Goal: Navigation & Orientation: Find specific page/section

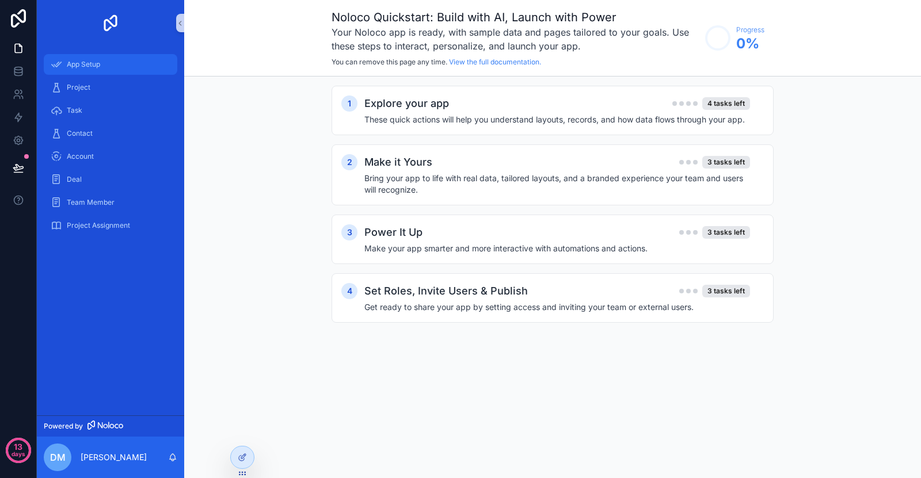
click at [100, 64] on span "App Setup" at bounding box center [83, 64] width 33 height 9
click at [108, 87] on div "Project" at bounding box center [111, 87] width 120 height 18
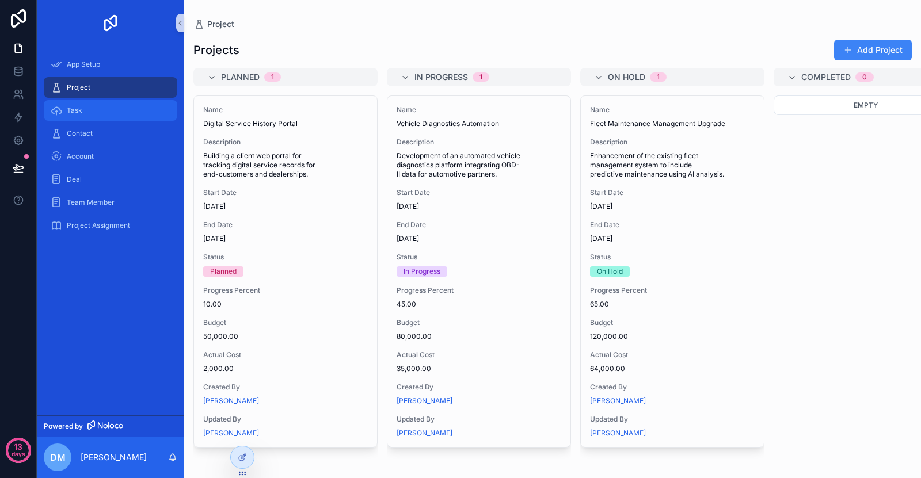
click at [113, 110] on div "Task" at bounding box center [111, 110] width 120 height 18
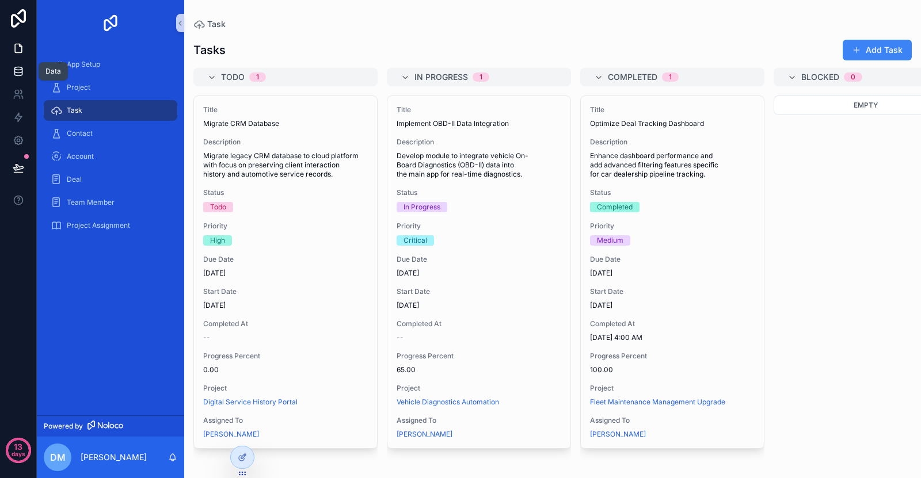
click at [18, 71] on icon at bounding box center [19, 72] width 12 height 12
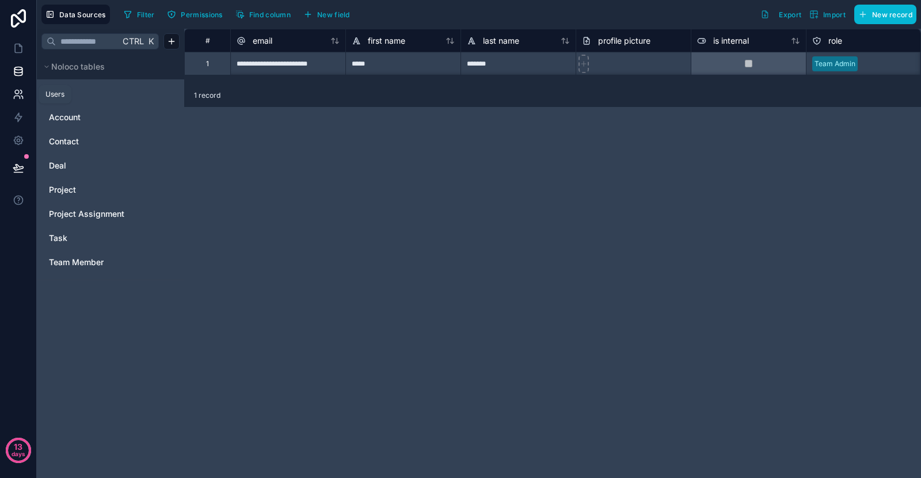
click at [22, 96] on icon at bounding box center [19, 95] width 12 height 12
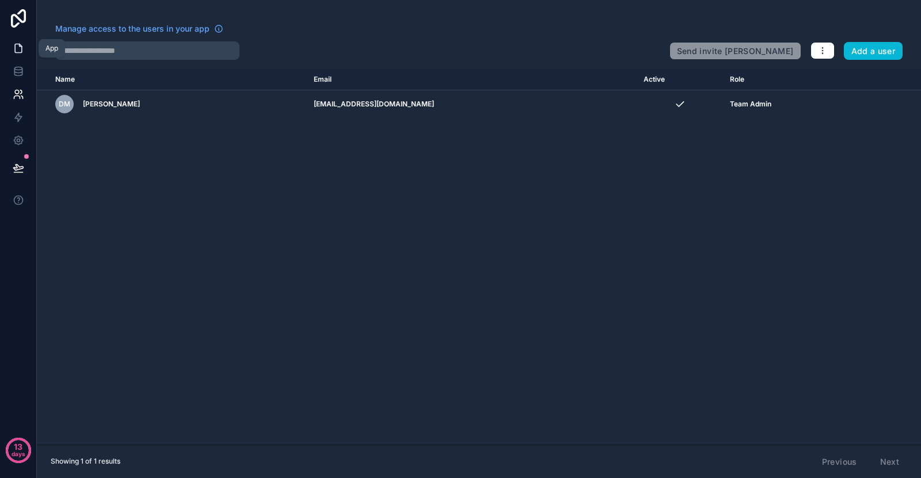
click at [14, 40] on link at bounding box center [18, 48] width 36 height 23
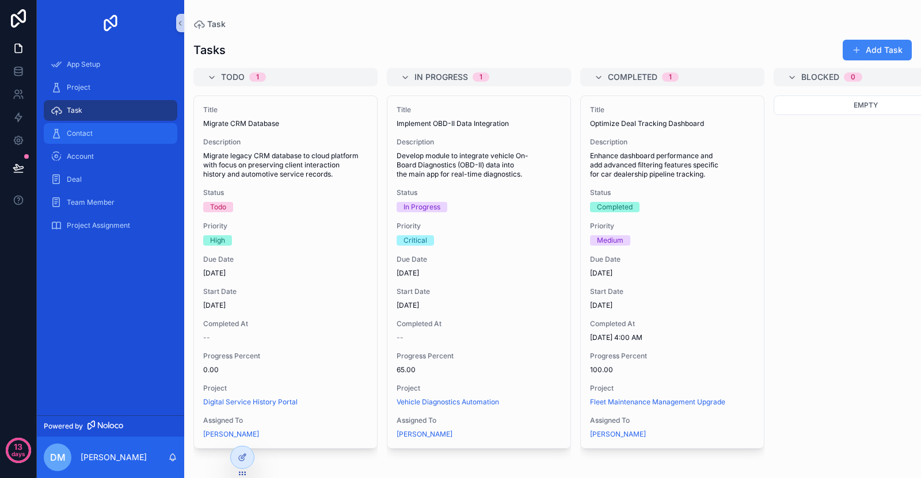
click at [100, 127] on div "Contact" at bounding box center [111, 133] width 120 height 18
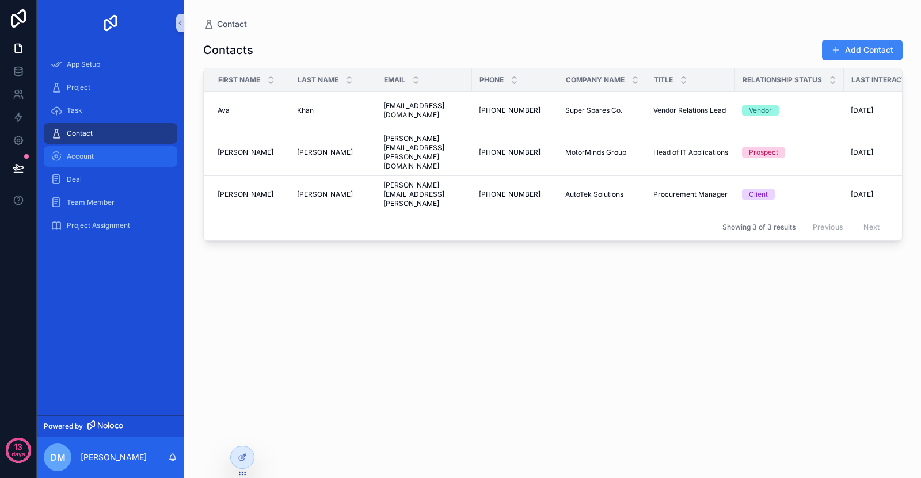
click at [105, 150] on div "Account" at bounding box center [111, 156] width 120 height 18
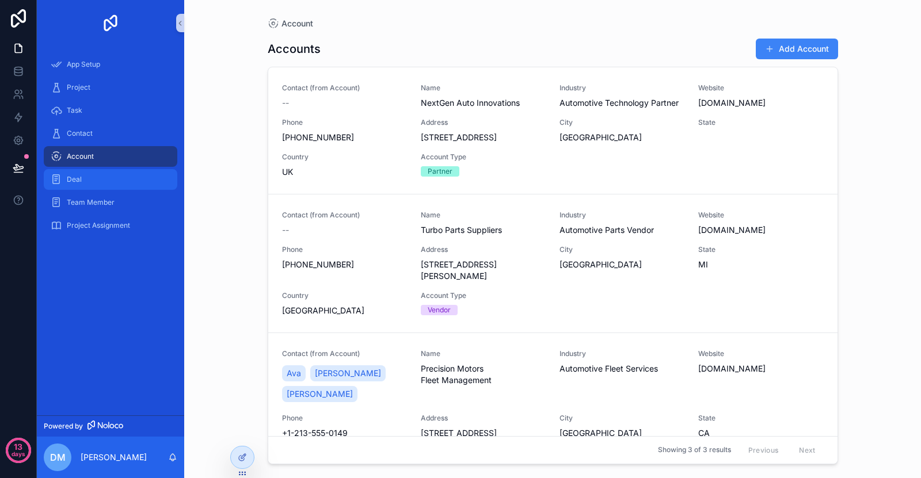
click at [110, 176] on div "Deal" at bounding box center [111, 179] width 120 height 18
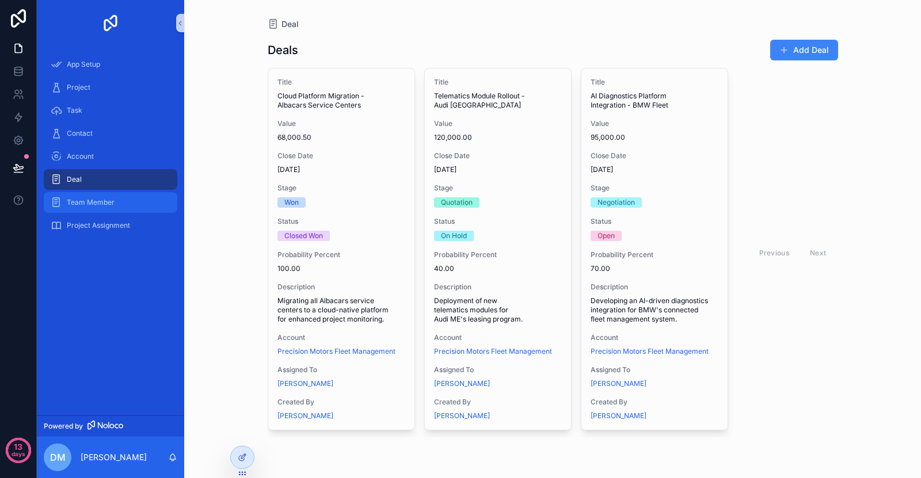
click at [112, 196] on div "Team Member" at bounding box center [111, 202] width 120 height 18
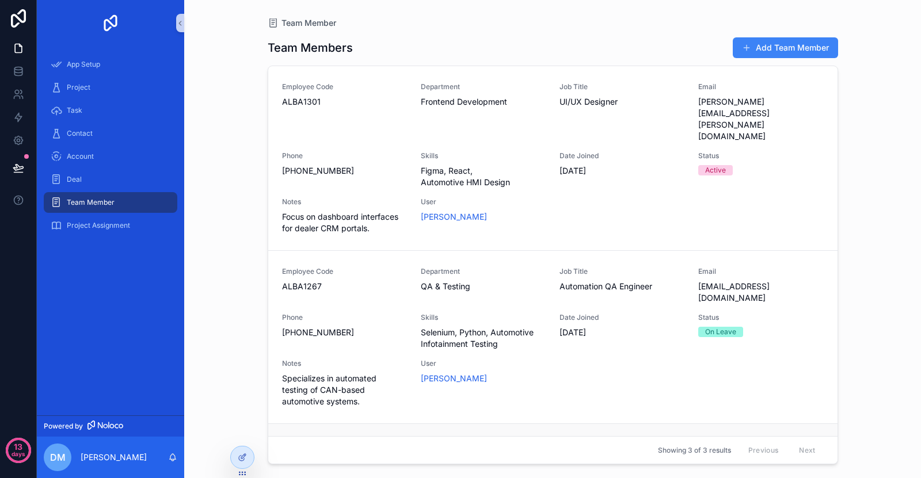
scroll to position [115, 0]
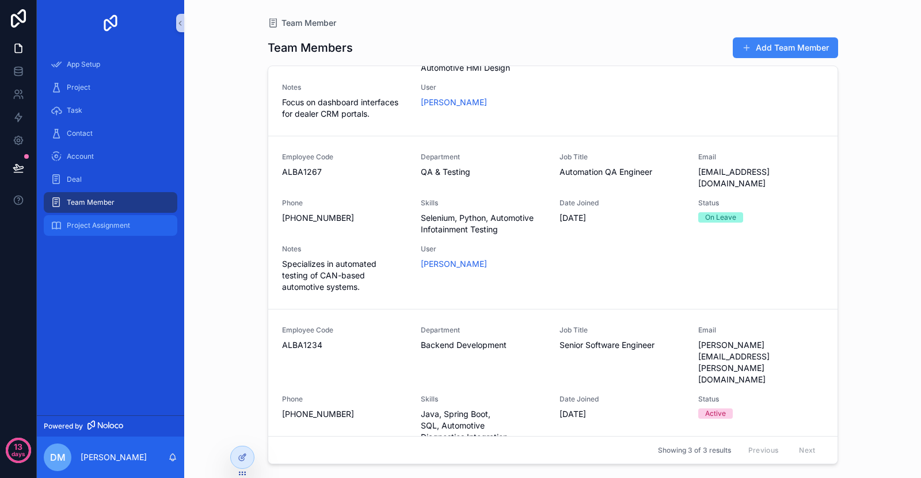
click at [120, 218] on div "Project Assignment" at bounding box center [111, 225] width 120 height 18
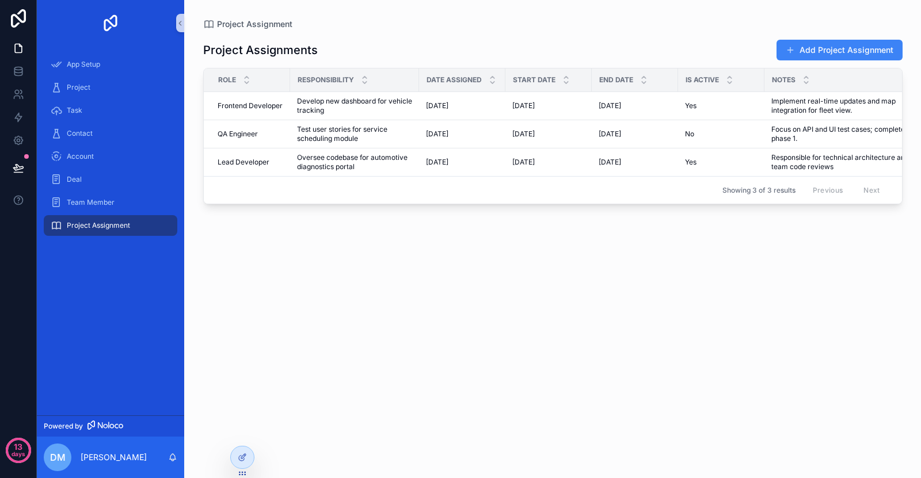
drag, startPoint x: 819, startPoint y: 53, endPoint x: 806, endPoint y: 54, distance: 13.3
click at [819, 53] on button "Add Project Assignment" at bounding box center [839, 50] width 126 height 21
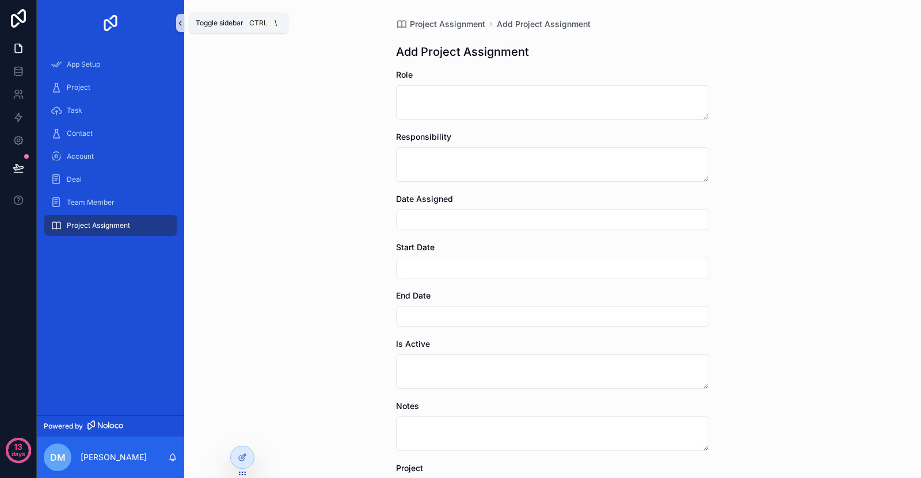
click at [182, 21] on icon "scrollable content" at bounding box center [180, 23] width 8 height 9
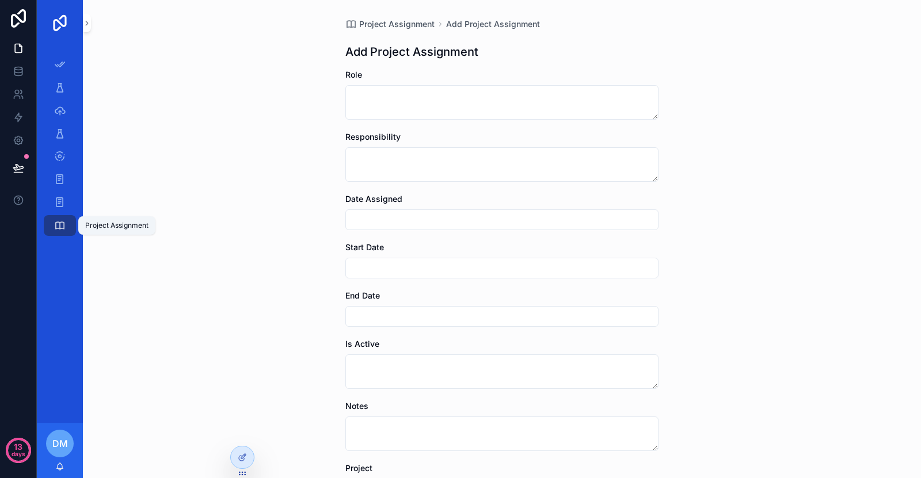
click at [60, 226] on icon "scrollable content" at bounding box center [60, 226] width 12 height 12
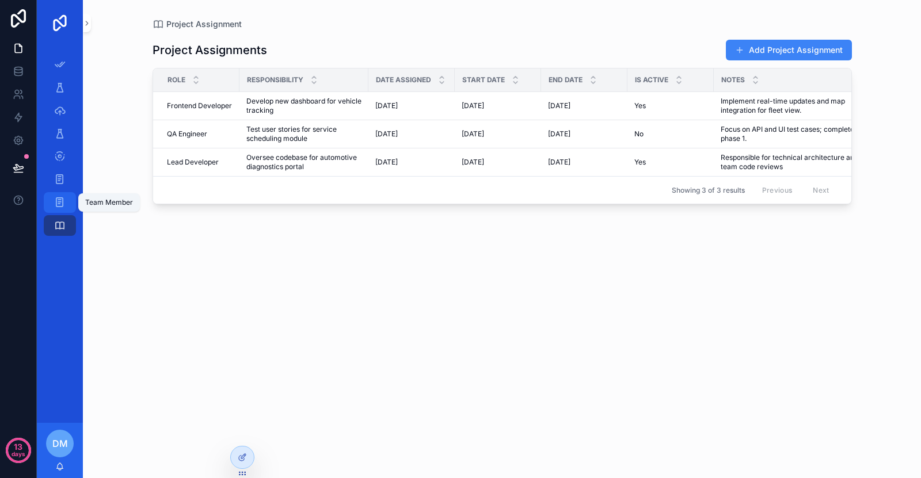
click at [49, 193] on link "Team Member" at bounding box center [60, 202] width 32 height 21
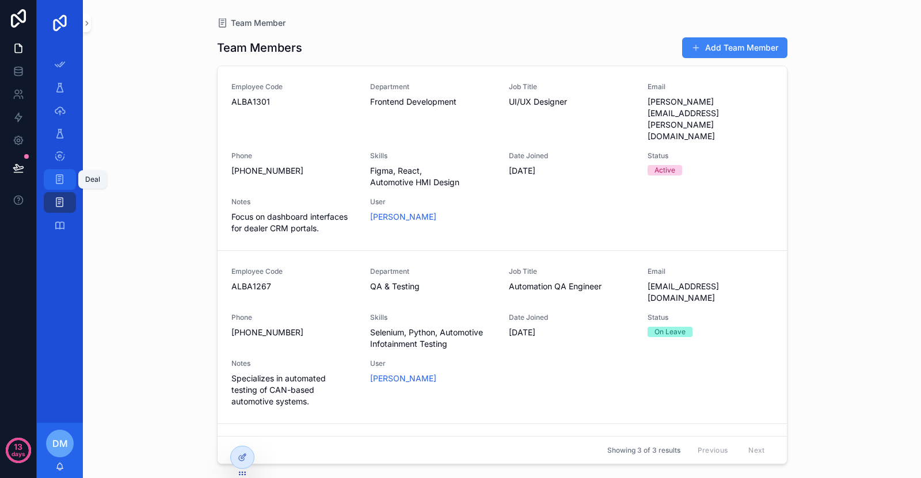
click at [57, 178] on icon "scrollable content" at bounding box center [59, 180] width 11 height 12
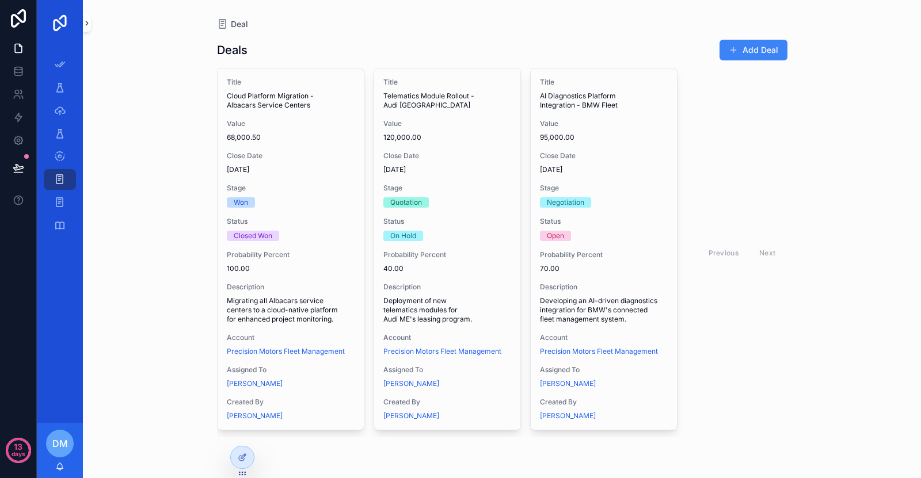
click at [87, 26] on icon "scrollable content" at bounding box center [87, 23] width 8 height 9
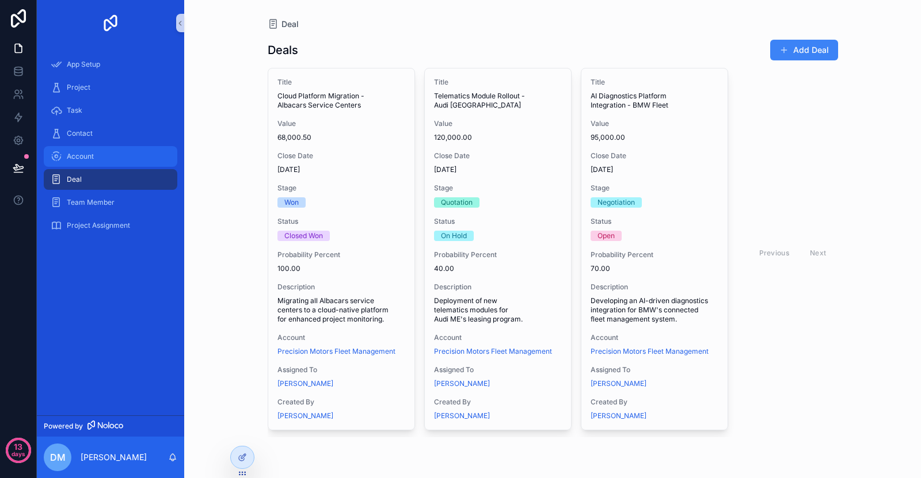
click at [108, 153] on div "Account" at bounding box center [111, 156] width 120 height 18
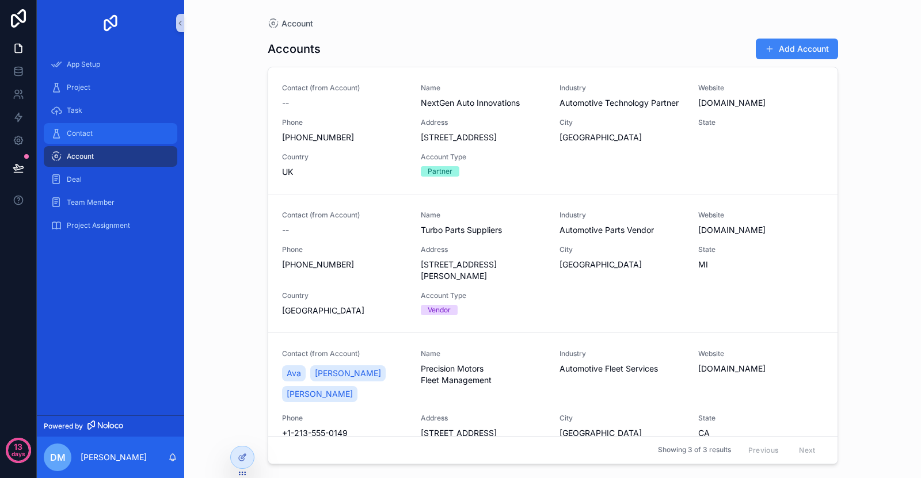
click at [113, 132] on div "Contact" at bounding box center [111, 133] width 120 height 18
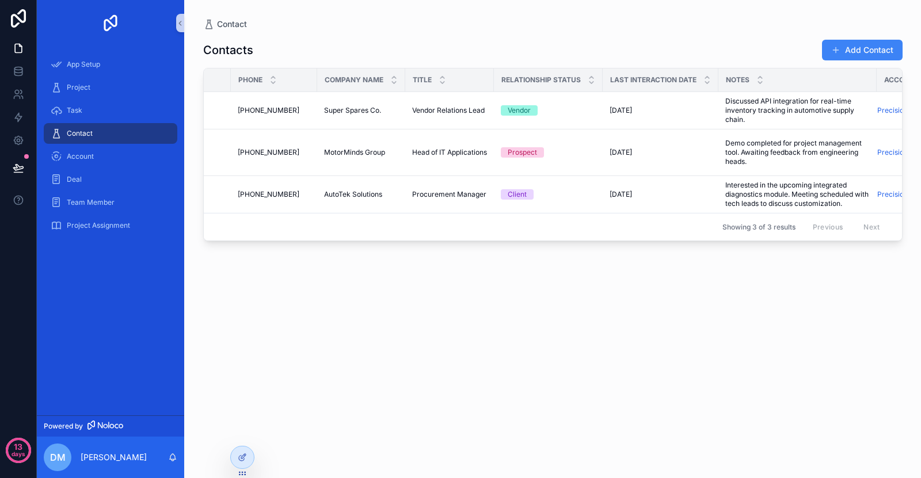
scroll to position [0, 315]
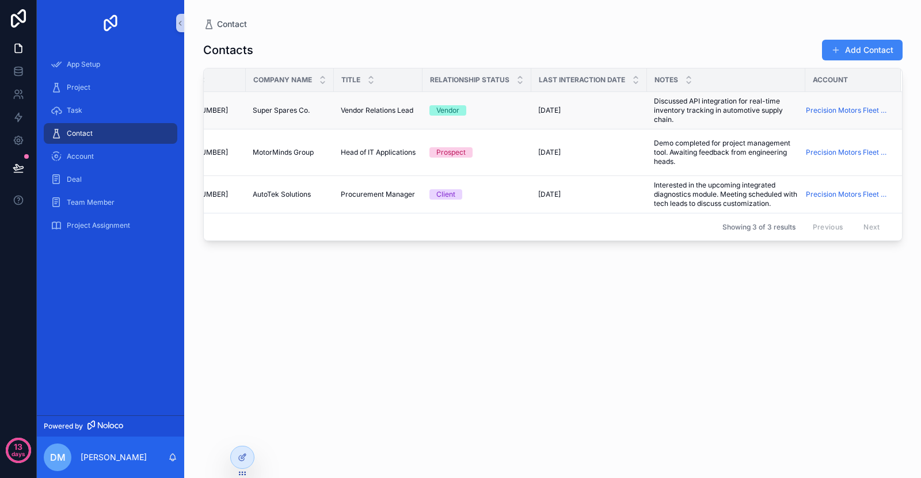
click at [825, 119] on td "Precision Motors Fleet Management" at bounding box center [853, 110] width 96 height 37
click at [836, 104] on td "Precision Motors Fleet Management" at bounding box center [853, 110] width 96 height 37
click at [834, 108] on span "Precision Motors Fleet Management" at bounding box center [846, 110] width 81 height 9
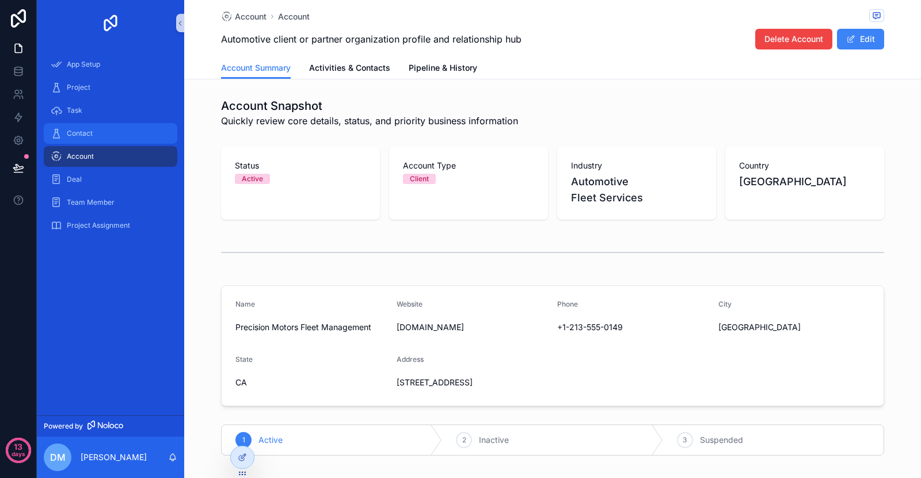
click at [133, 127] on div "Contact" at bounding box center [111, 133] width 120 height 18
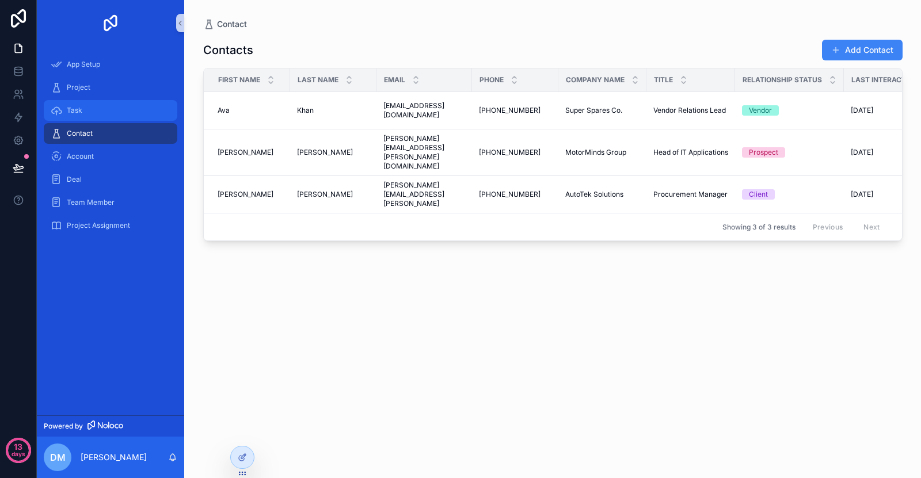
click at [131, 115] on div "Task" at bounding box center [111, 110] width 120 height 18
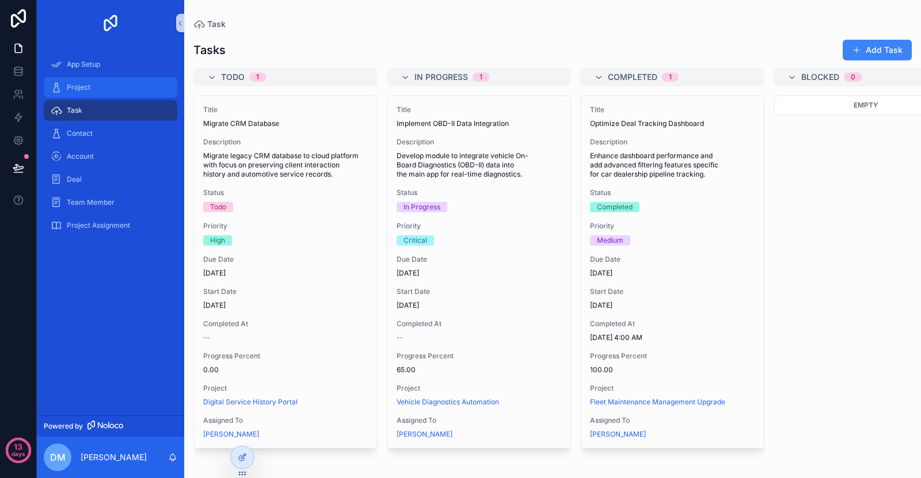
click at [113, 89] on div "Project" at bounding box center [111, 87] width 120 height 18
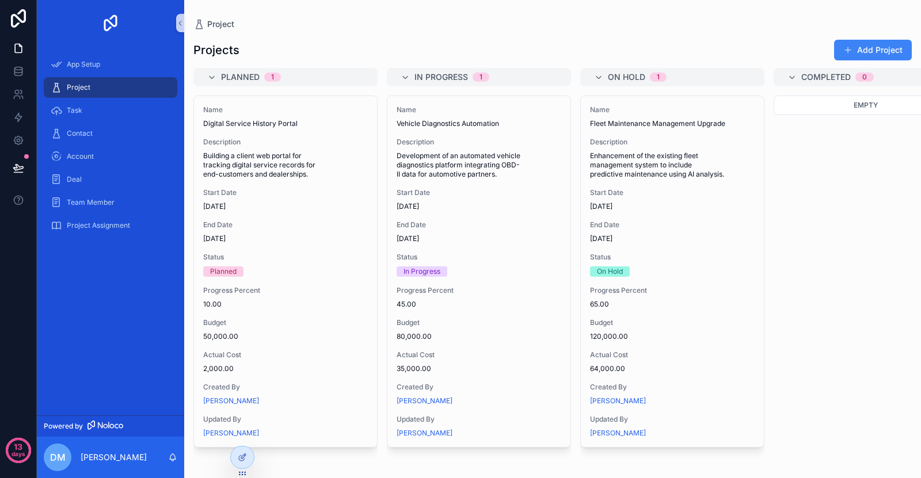
click at [132, 54] on div "App Setup" at bounding box center [110, 64] width 147 height 23
click at [132, 58] on div "App Setup" at bounding box center [111, 64] width 120 height 18
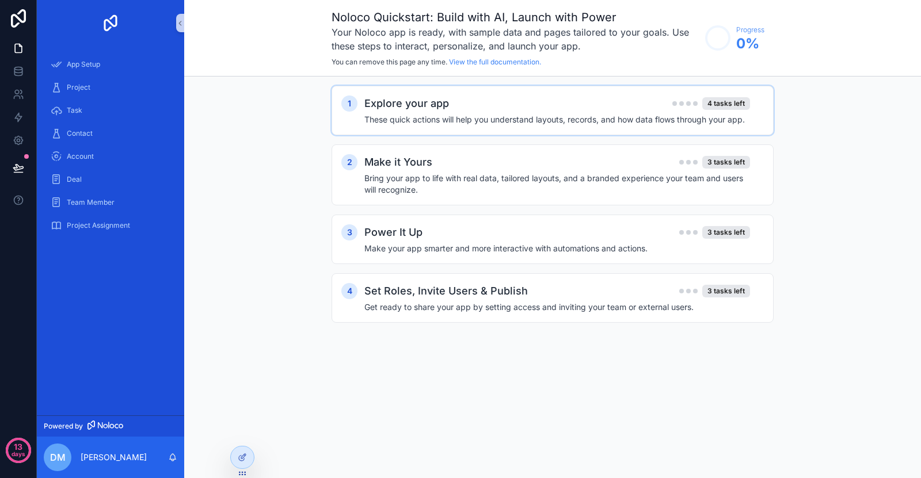
click at [540, 108] on div "Explore your app 4 tasks left" at bounding box center [557, 104] width 386 height 16
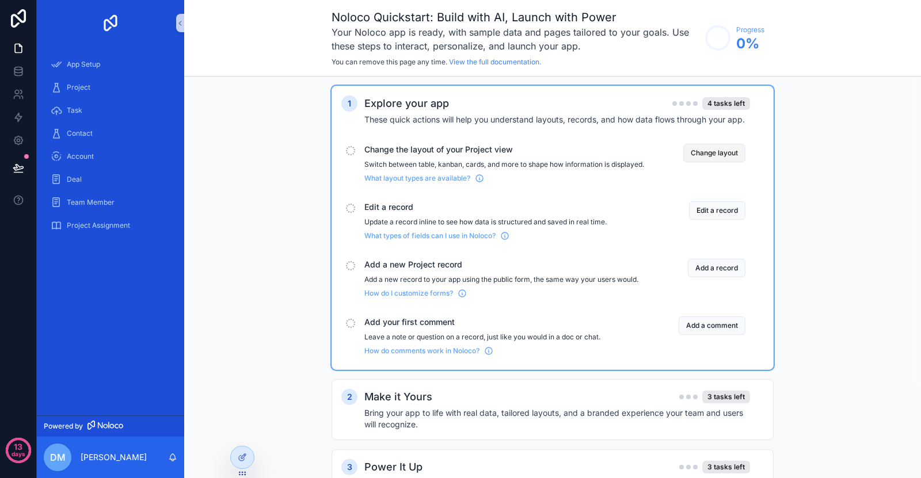
click at [695, 155] on button "Change layout" at bounding box center [714, 153] width 62 height 18
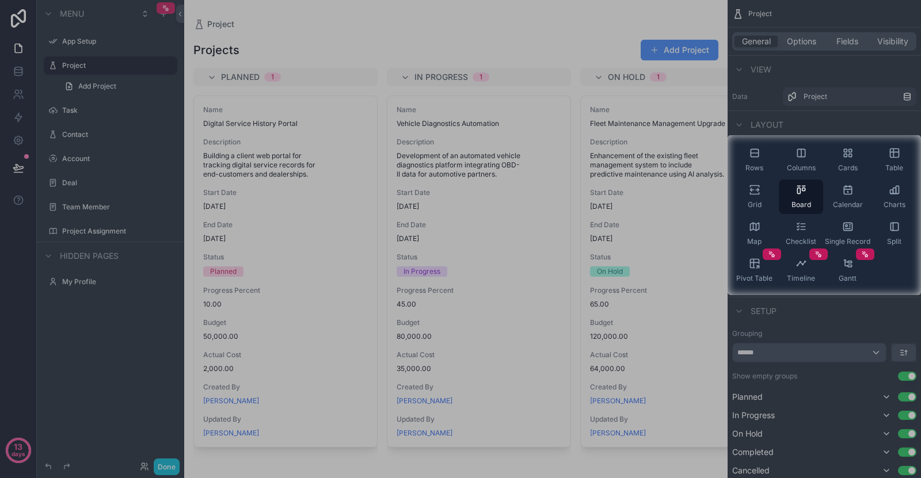
click at [813, 120] on div at bounding box center [460, 67] width 921 height 135
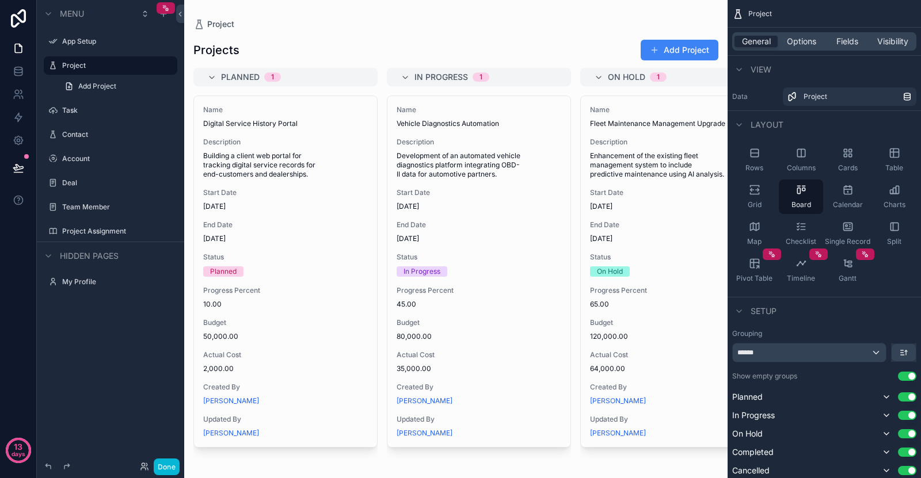
scroll to position [268, 0]
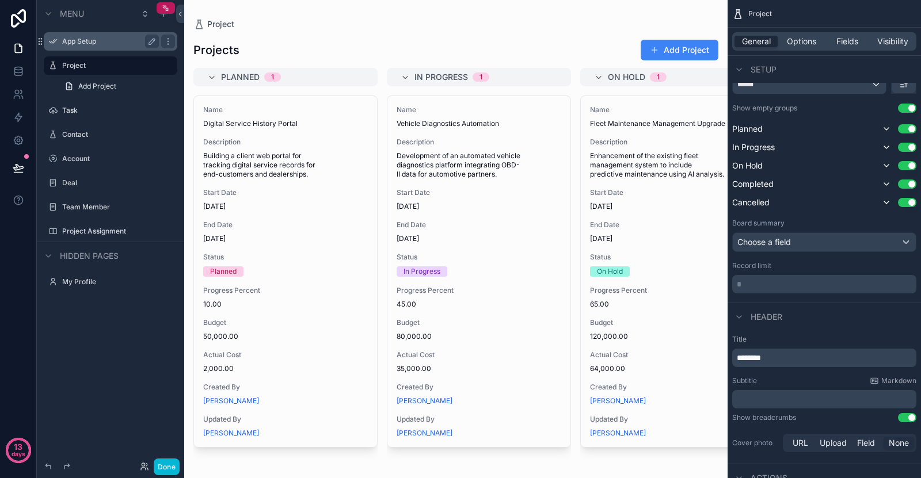
click at [81, 41] on label "App Setup" at bounding box center [108, 41] width 92 height 9
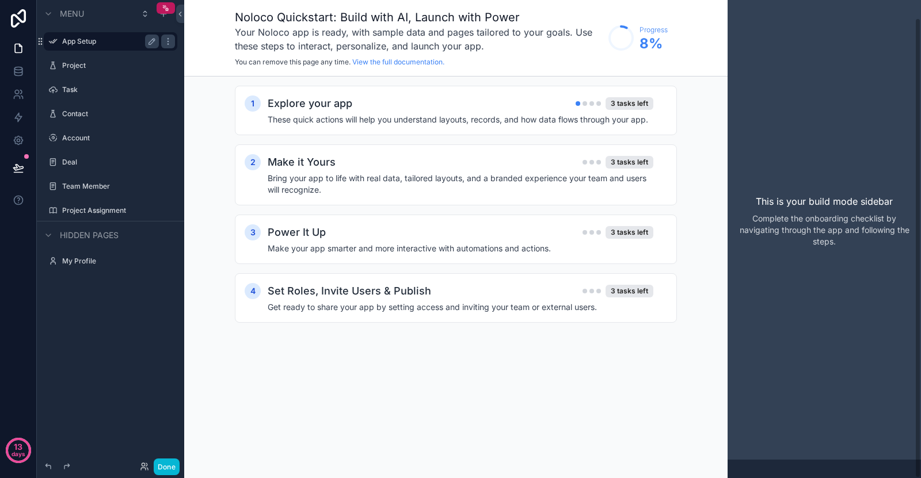
scroll to position [18, 0]
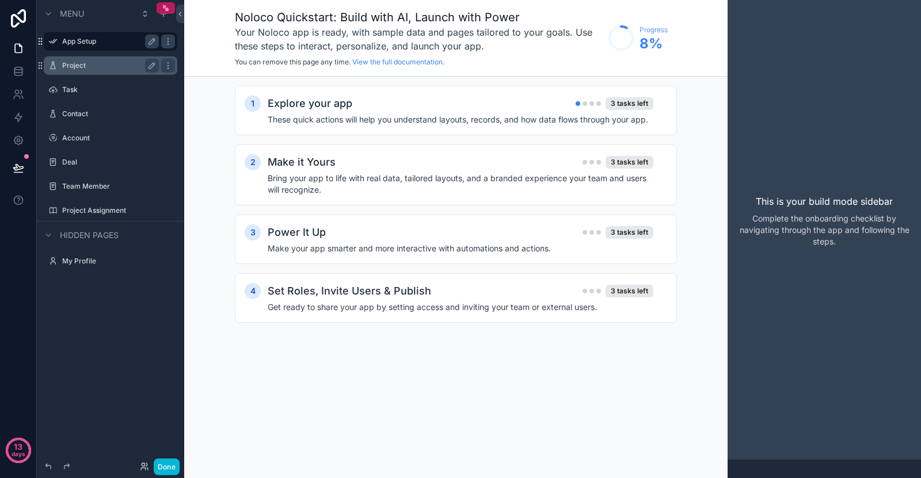
click at [77, 64] on label "Project" at bounding box center [108, 65] width 92 height 9
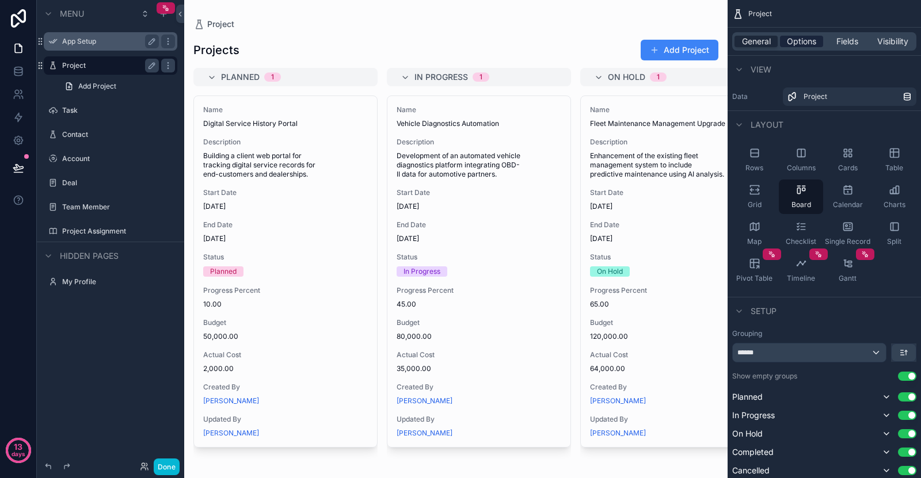
click at [788, 42] on span "Options" at bounding box center [801, 42] width 29 height 12
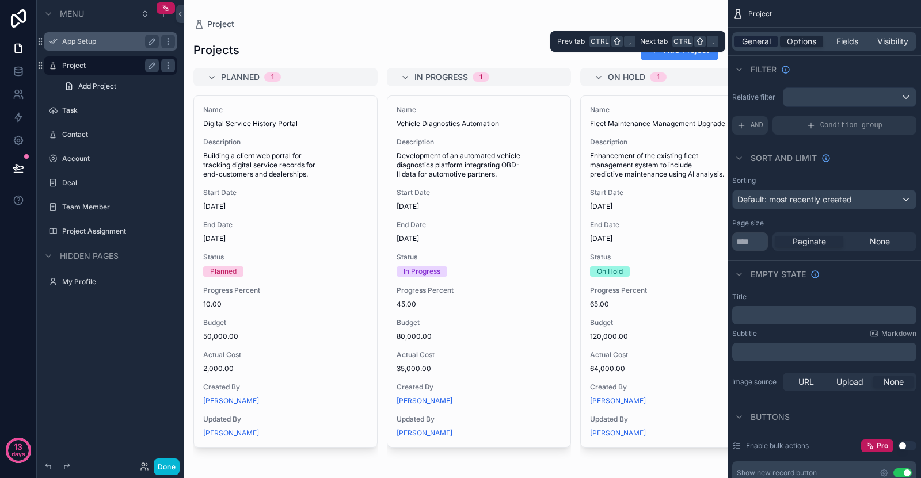
click at [777, 41] on div "General" at bounding box center [755, 42] width 43 height 12
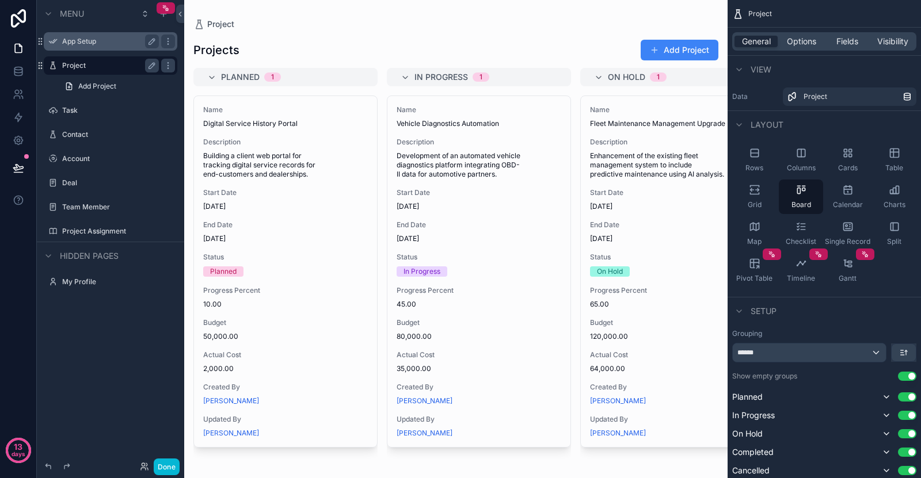
click at [809, 48] on div "General Options Fields Visibility" at bounding box center [824, 41] width 184 height 18
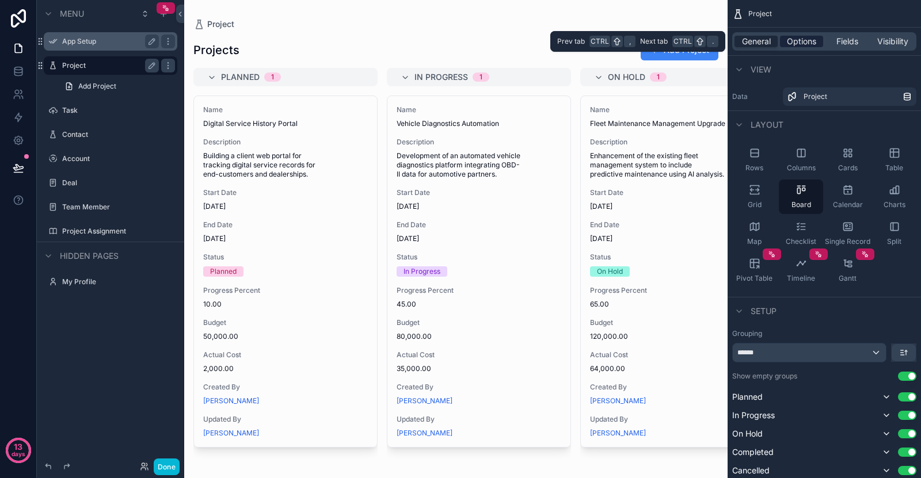
click at [807, 47] on span "Options" at bounding box center [801, 42] width 29 height 12
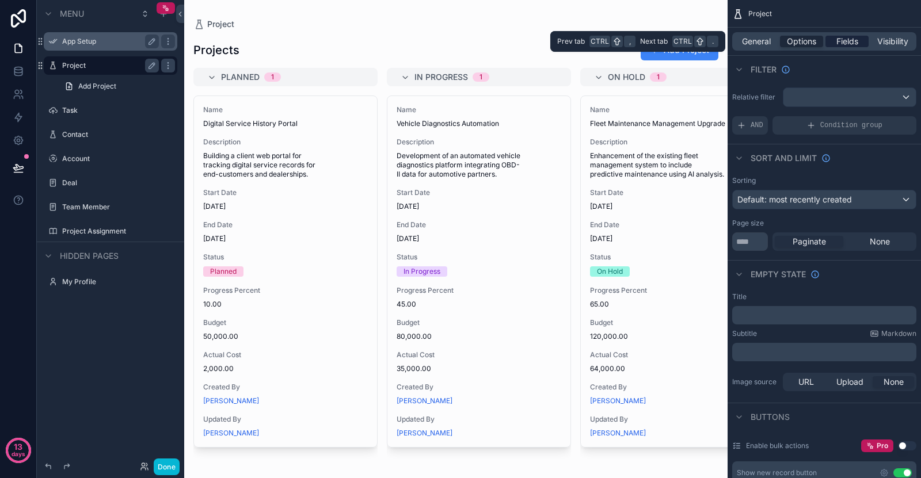
click at [852, 46] on span "Fields" at bounding box center [847, 42] width 22 height 12
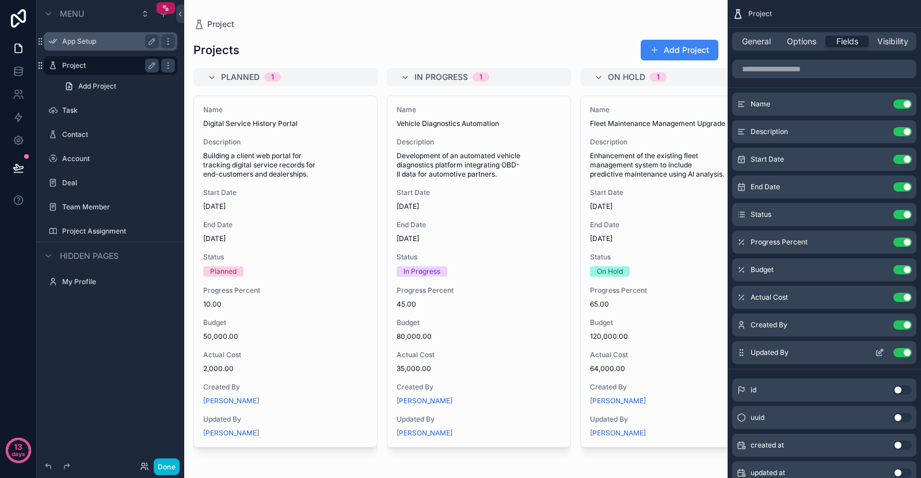
scroll to position [94, 0]
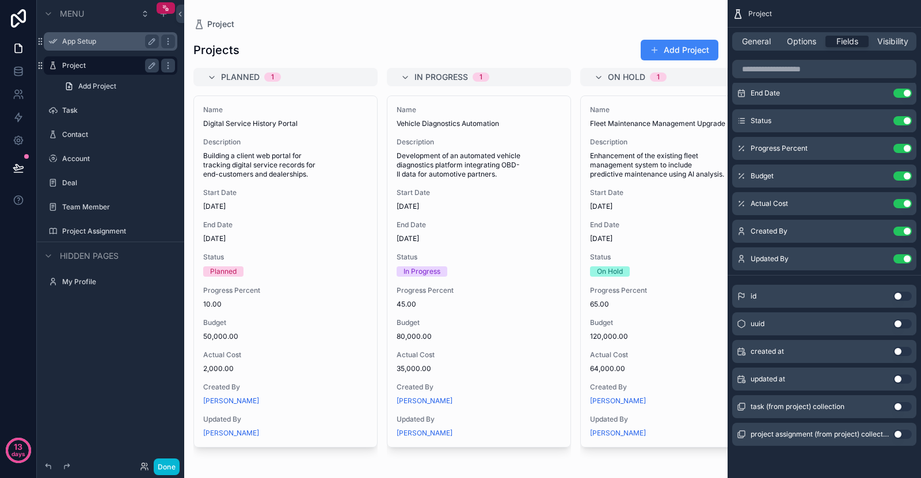
drag, startPoint x: 910, startPoint y: 310, endPoint x: 813, endPoint y: 69, distance: 260.0
click at [670, 83] on body "13 days Menu App Setup Project Add Project Task Contact Account Deal Team Membe…" at bounding box center [460, 258] width 921 height 516
drag, startPoint x: 920, startPoint y: 96, endPoint x: 918, endPoint y: 444, distance: 347.6
drag, startPoint x: 891, startPoint y: 56, endPoint x: 891, endPoint y: 48, distance: 7.5
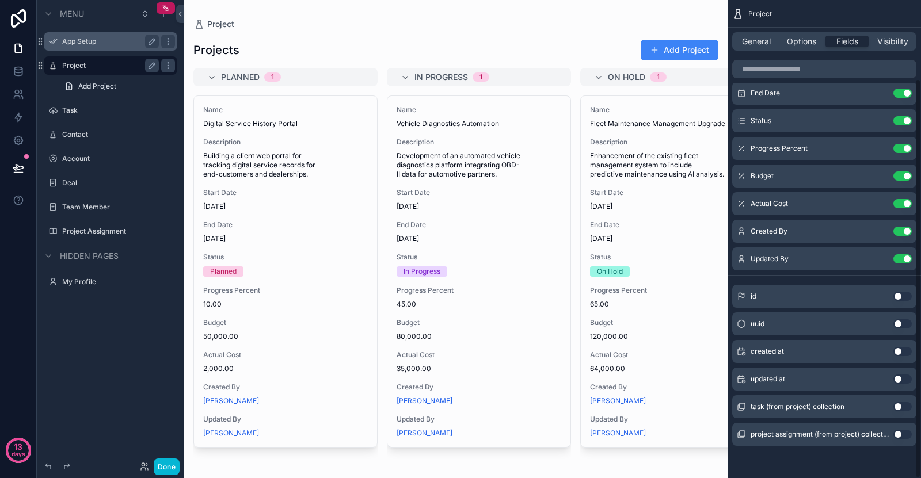
click at [891, 55] on div "Project General Options Fields Visibility Name Use setting Description Use sett…" at bounding box center [823, 183] width 193 height 554
click at [891, 48] on div "General Options Fields Visibility" at bounding box center [824, 41] width 184 height 18
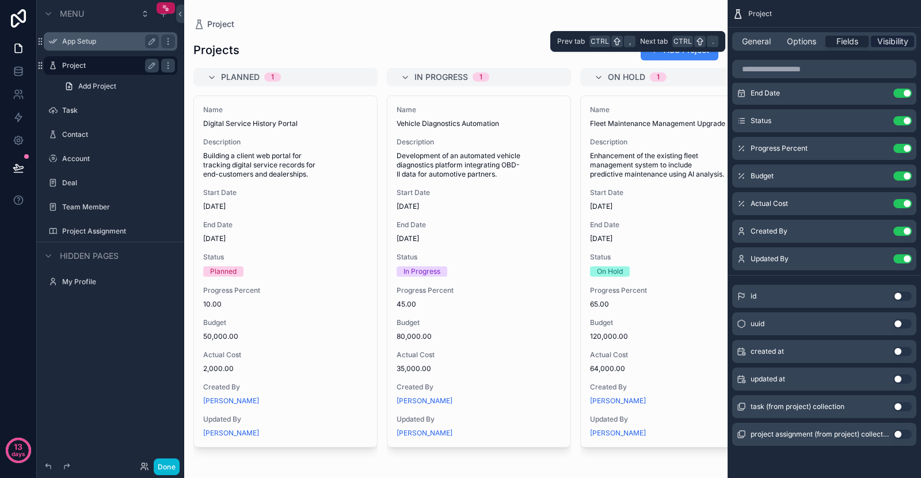
click at [890, 43] on span "Visibility" at bounding box center [892, 42] width 31 height 12
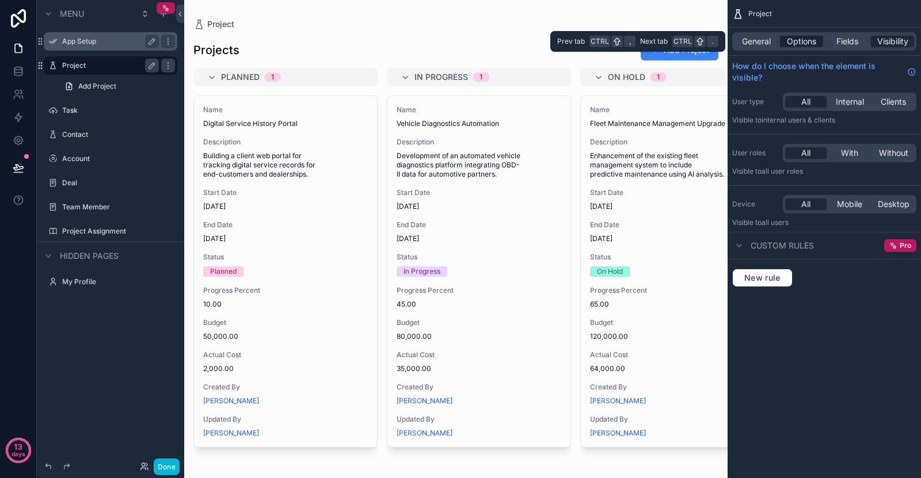
click at [784, 43] on div "Options" at bounding box center [801, 42] width 43 height 12
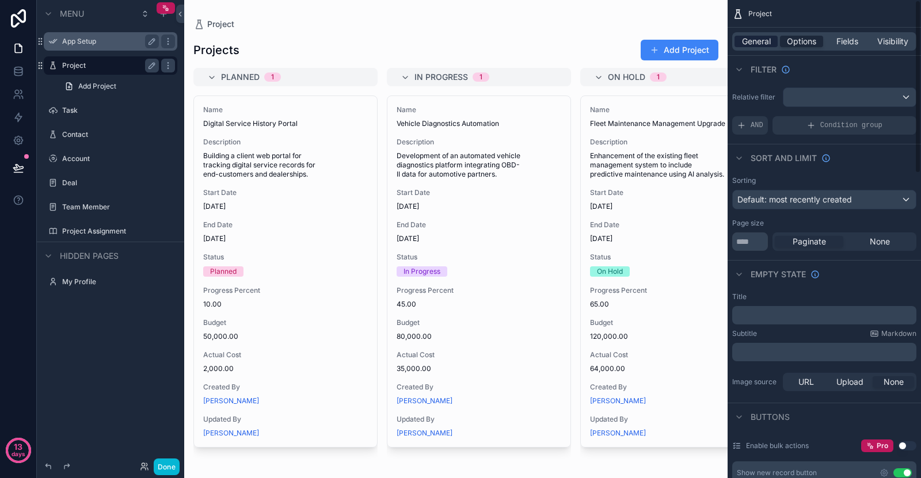
click at [764, 41] on span "General" at bounding box center [756, 42] width 29 height 12
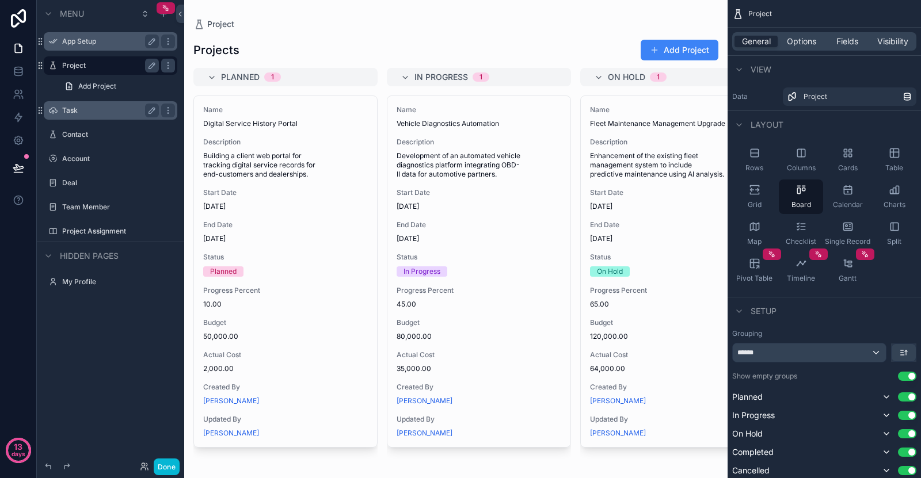
click at [93, 115] on div "Task" at bounding box center [110, 111] width 97 height 14
click at [89, 109] on label "Task" at bounding box center [108, 110] width 92 height 9
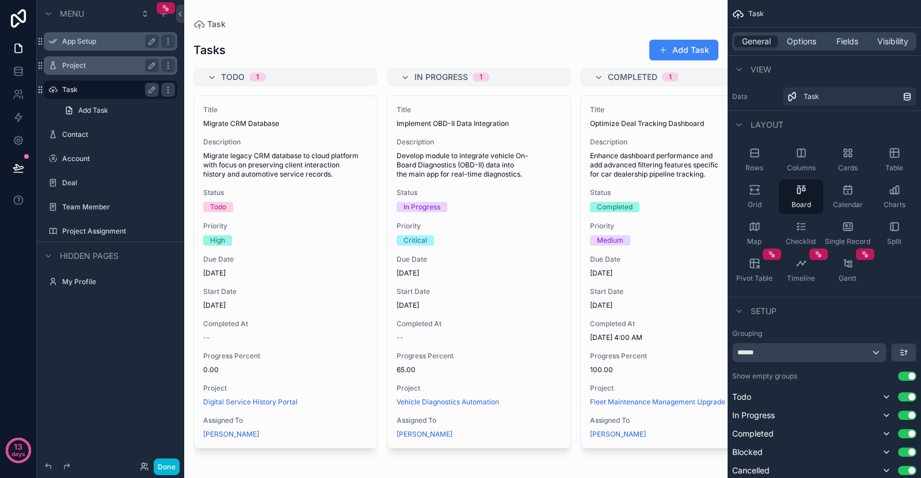
click at [110, 64] on label "Project" at bounding box center [108, 65] width 92 height 9
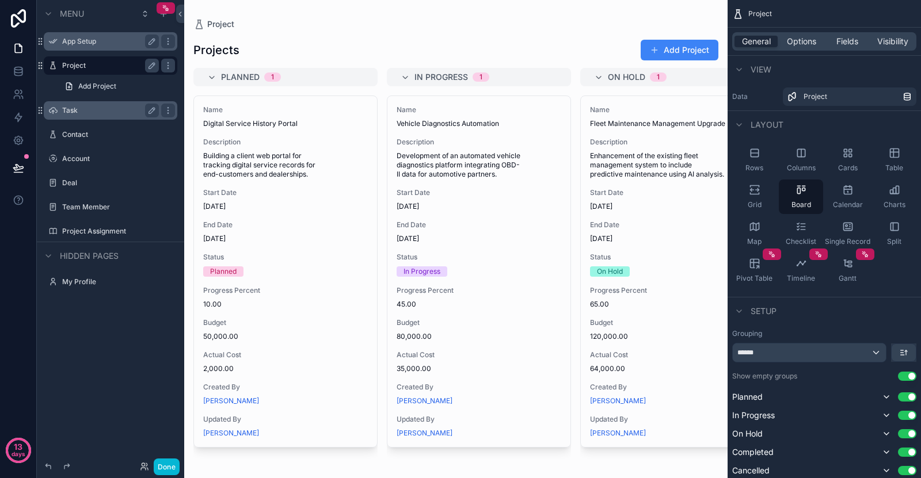
click at [96, 112] on label "Task" at bounding box center [108, 110] width 92 height 9
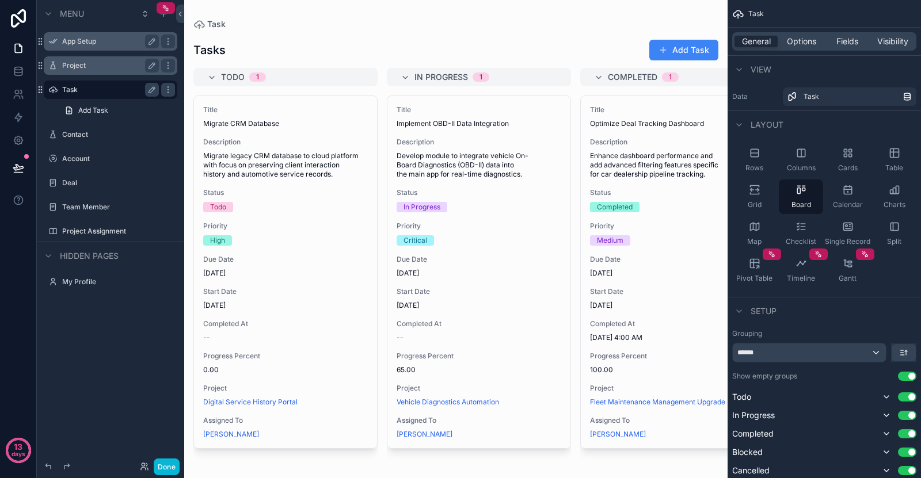
click at [93, 69] on label "Project" at bounding box center [108, 65] width 92 height 9
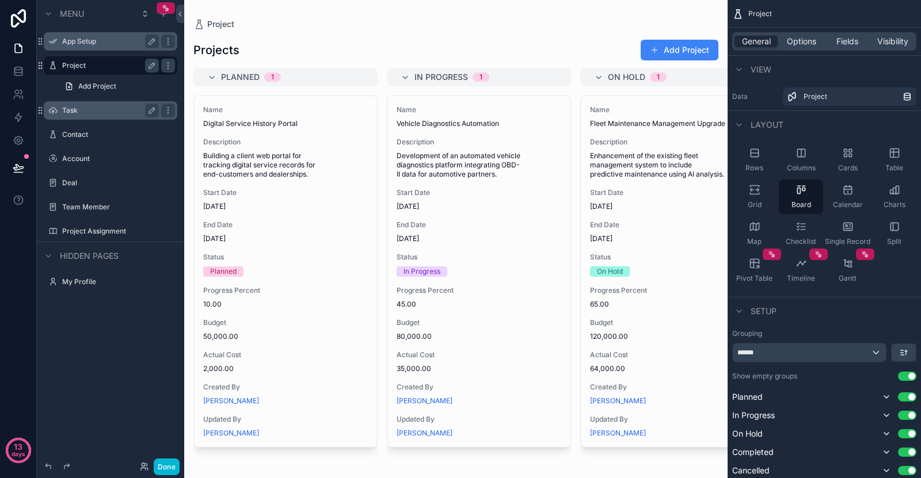
click at [94, 108] on label "Task" at bounding box center [108, 110] width 92 height 9
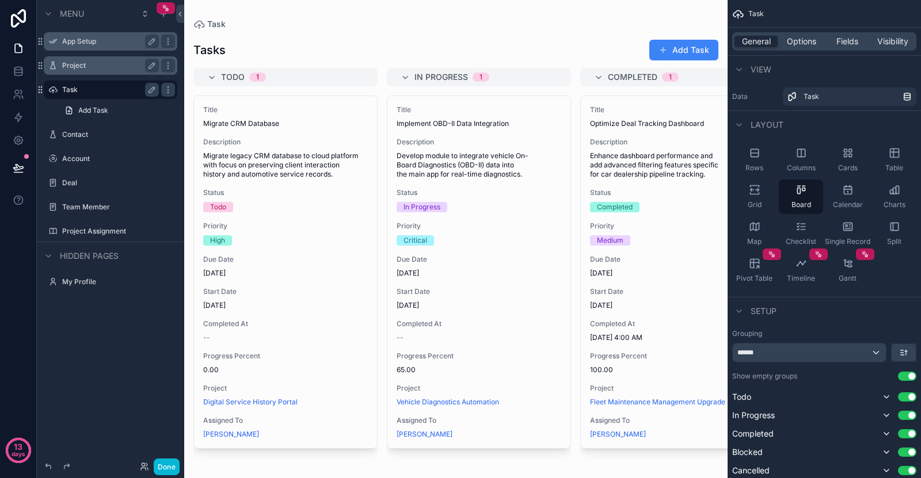
click at [94, 56] on div "Project" at bounding box center [110, 65] width 129 height 18
click at [102, 67] on label "Project" at bounding box center [116, 65] width 108 height 9
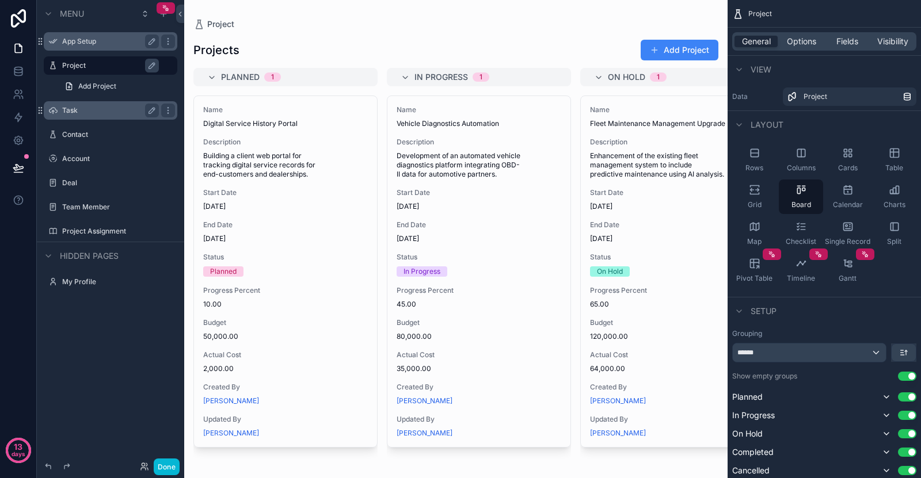
click at [310, 365] on div "scrollable content" at bounding box center [455, 239] width 543 height 478
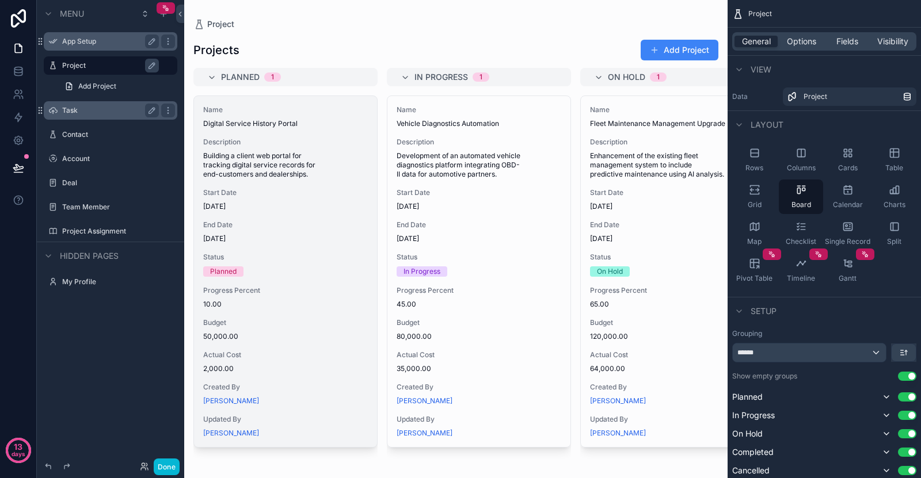
click at [258, 395] on div "Created By [PERSON_NAME]" at bounding box center [285, 394] width 165 height 23
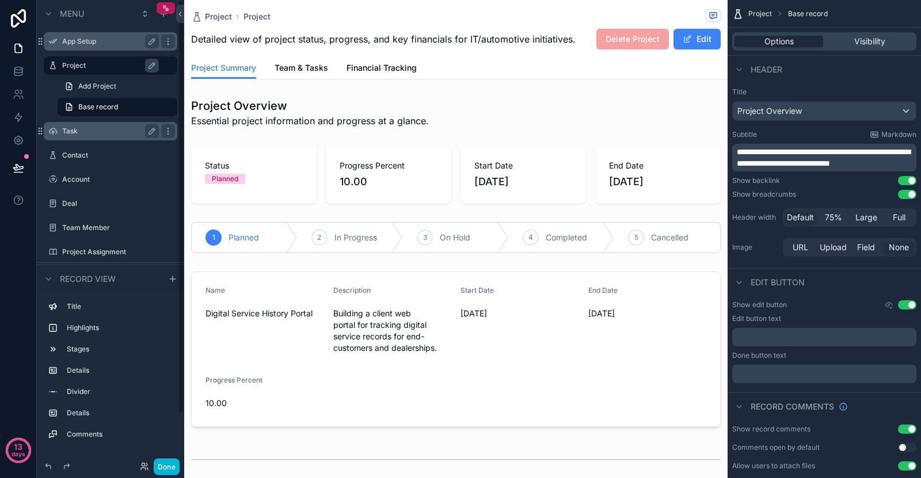
click at [94, 135] on label "Task" at bounding box center [108, 131] width 92 height 9
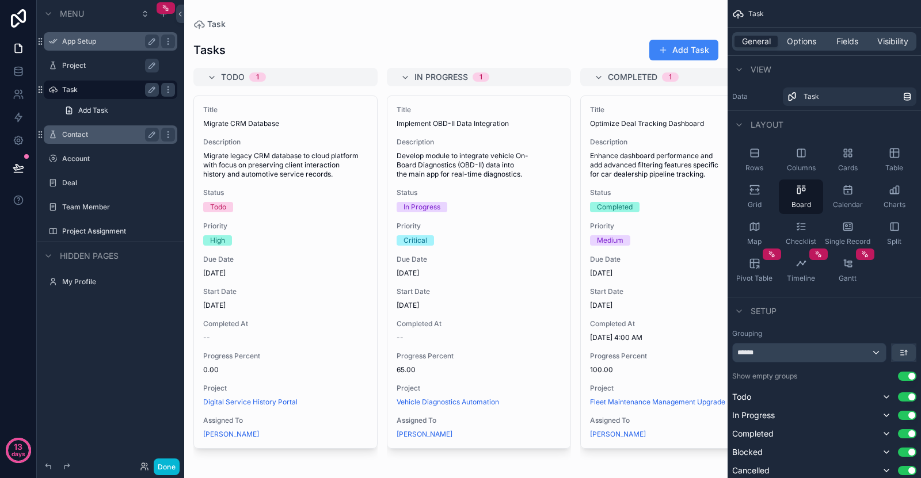
click at [98, 138] on label "Contact" at bounding box center [108, 134] width 92 height 9
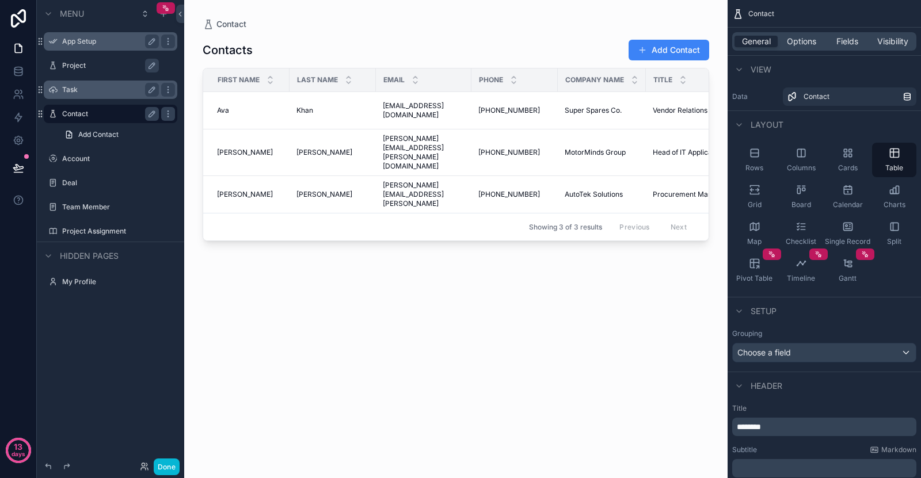
drag, startPoint x: 325, startPoint y: 238, endPoint x: 386, endPoint y: 235, distance: 61.6
click at [386, 235] on div "scrollable content" at bounding box center [455, 232] width 543 height 464
click at [336, 66] on div "Contacts Add Contact First Name Last Name Email Phone Company Name Title Relati…" at bounding box center [456, 247] width 506 height 434
click at [425, 43] on div "Contacts Add Contact" at bounding box center [456, 50] width 506 height 22
click at [421, 59] on div "Contacts Add Contact" at bounding box center [456, 50] width 506 height 22
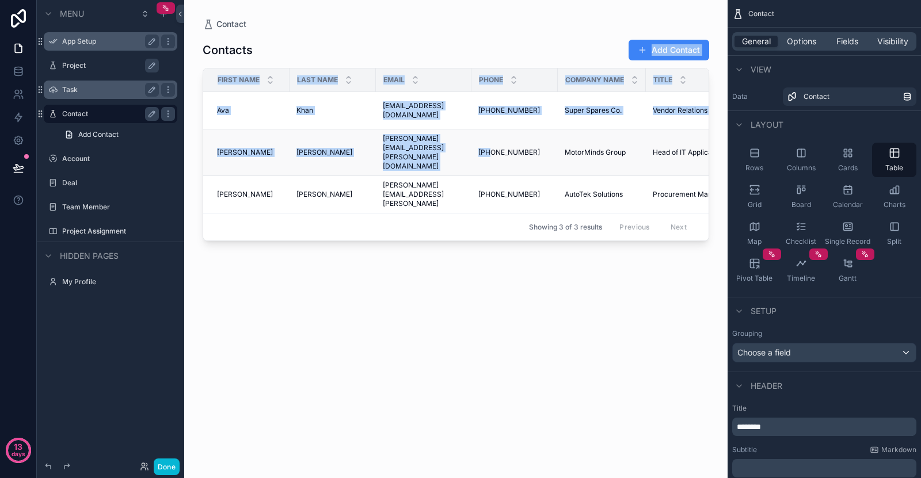
drag, startPoint x: 420, startPoint y: 55, endPoint x: 490, endPoint y: 153, distance: 120.5
click at [490, 152] on div "Contacts Add Contact First Name Last Name Email Phone Company Name Title Relati…" at bounding box center [456, 247] width 506 height 434
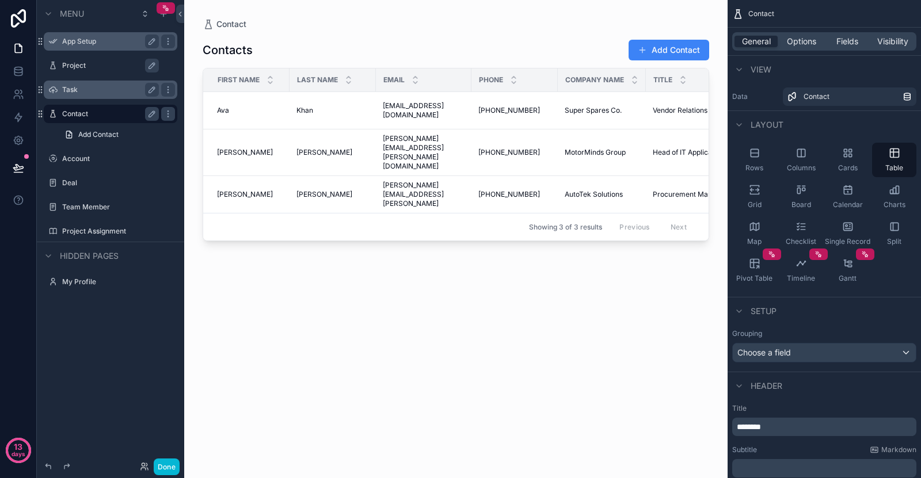
click at [496, 283] on div "Contacts Add Contact First Name Last Name Email Phone Company Name Title Relati…" at bounding box center [456, 247] width 506 height 434
drag, startPoint x: 799, startPoint y: 271, endPoint x: 693, endPoint y: 225, distance: 115.5
click at [411, 304] on div "App Setup Project Task Contact Account Deal Team Member Project Assignment My P…" at bounding box center [552, 239] width 737 height 478
drag, startPoint x: 784, startPoint y: 219, endPoint x: 489, endPoint y: 257, distance: 297.6
click at [451, 266] on div "App Setup Project Task Contact Account Deal Team Member Project Assignment My P…" at bounding box center [552, 239] width 737 height 478
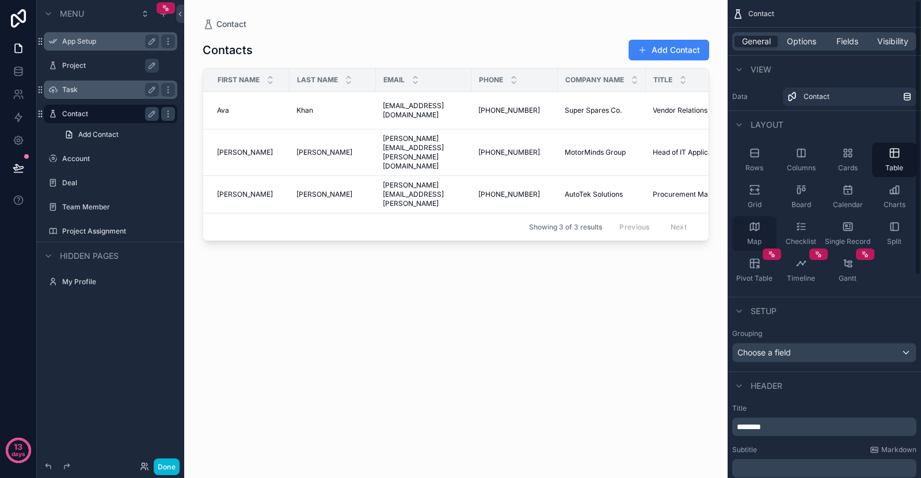
click at [738, 224] on div "Map" at bounding box center [754, 233] width 44 height 35
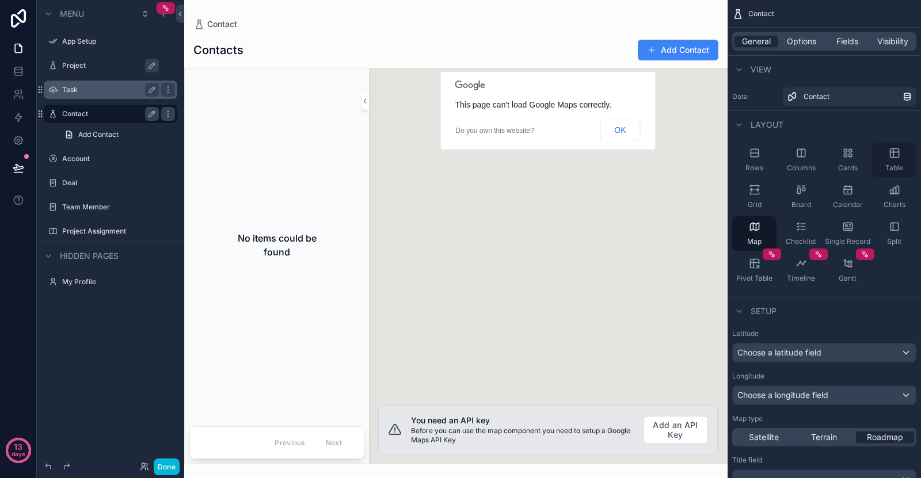
click at [898, 147] on div "Table" at bounding box center [894, 160] width 44 height 35
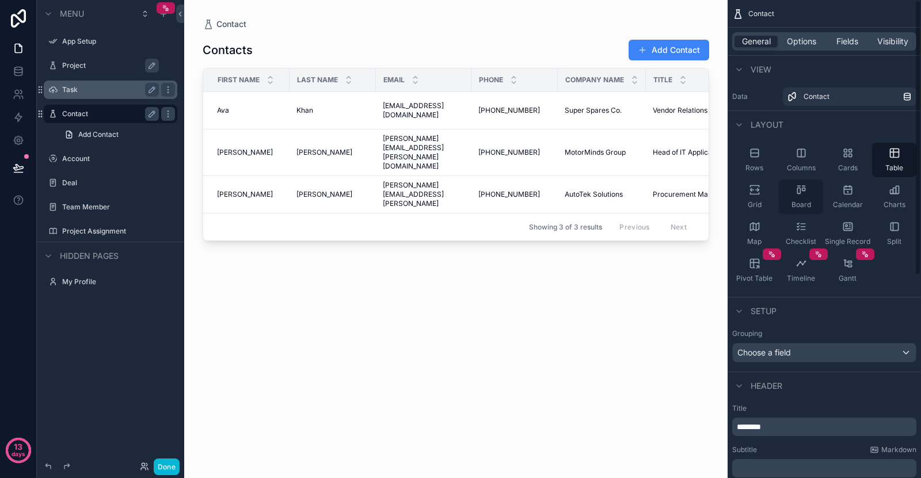
click at [799, 193] on icon "scrollable content" at bounding box center [798, 191] width 3 height 6
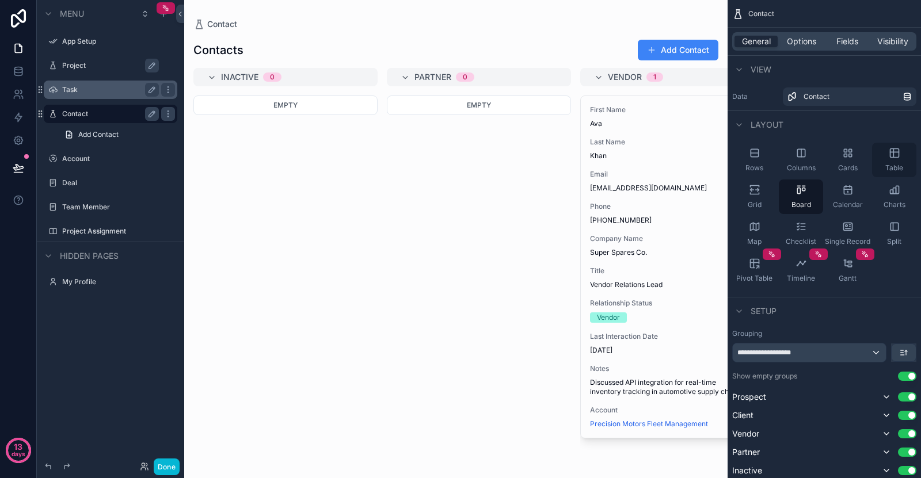
click at [891, 159] on div "Table" at bounding box center [894, 160] width 44 height 35
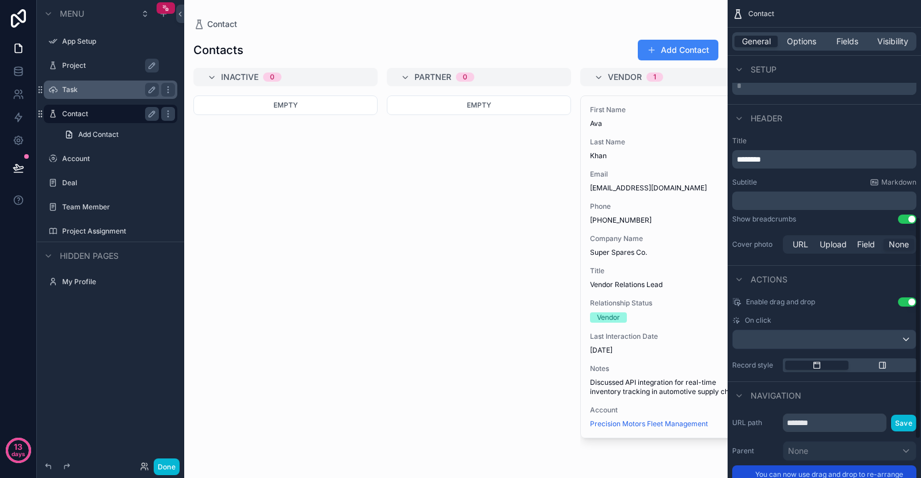
scroll to position [352, 0]
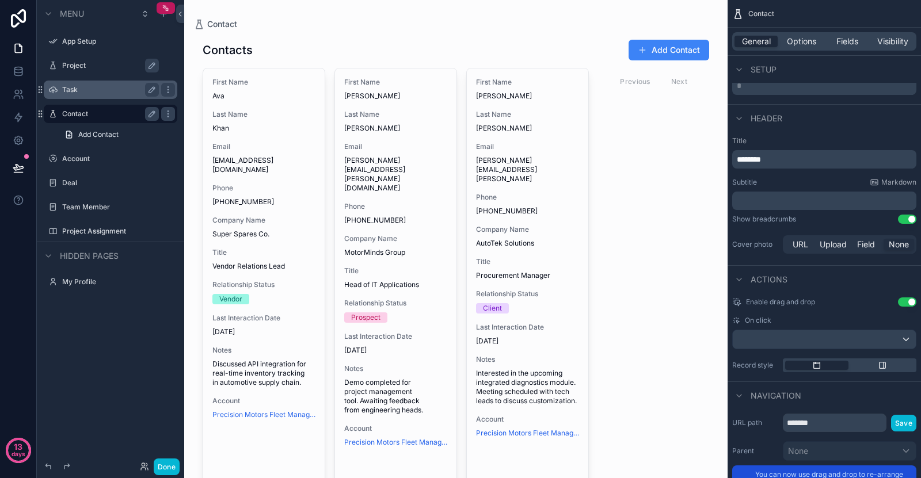
click at [640, 81] on div "Previous Next" at bounding box center [653, 82] width 83 height 18
click at [678, 82] on div "Previous Next" at bounding box center [653, 82] width 83 height 18
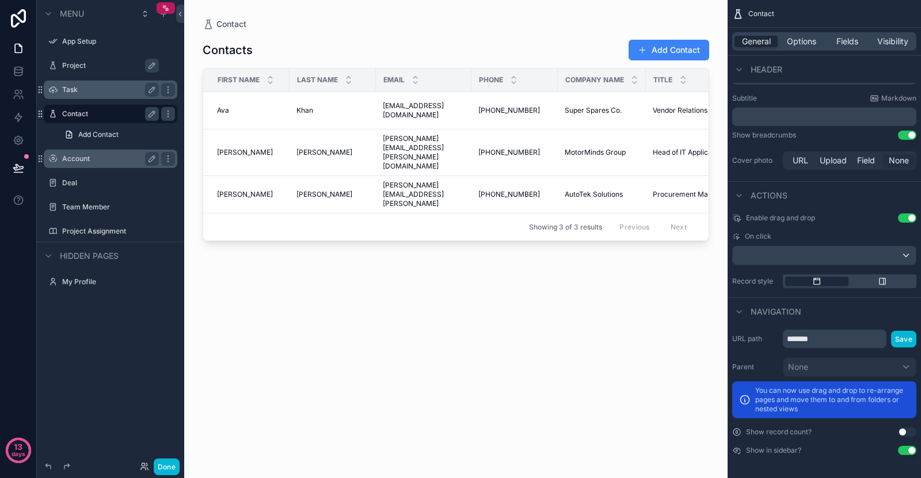
click at [112, 152] on div "Account" at bounding box center [110, 159] width 97 height 14
click at [111, 157] on label "Account" at bounding box center [108, 158] width 92 height 9
